Goal: Check status: Check status

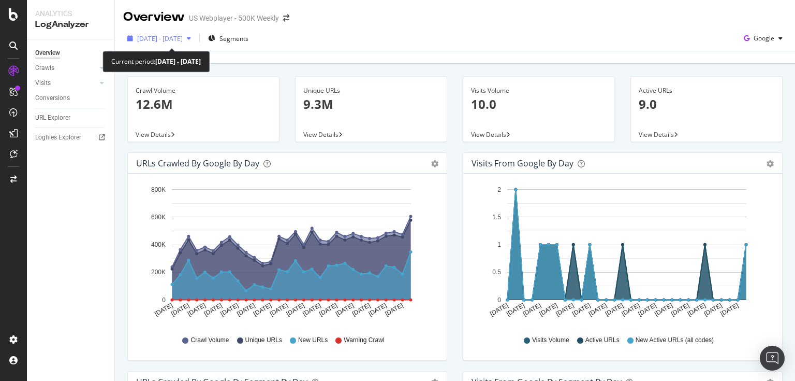
click at [183, 36] on span "[DATE] - [DATE]" at bounding box center [160, 38] width 46 height 9
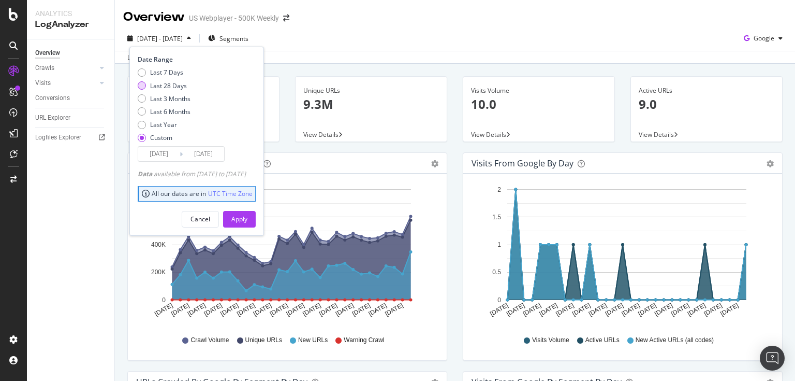
click at [147, 59] on div "Last 28 Days" at bounding box center [164, 85] width 53 height 9
type input "[DATE]"
click at [248, 59] on div "Apply" at bounding box center [239, 218] width 16 height 9
